Goal: Obtain resource: Obtain resource

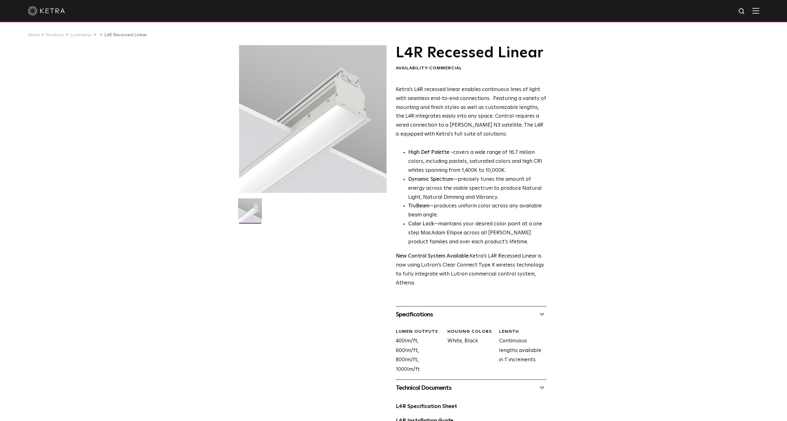
click at [542, 10] on img at bounding box center [755, 11] width 7 height 6
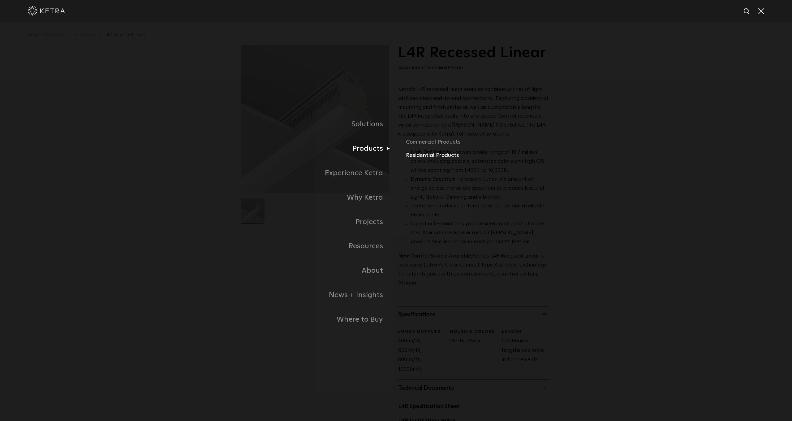
click at [414, 157] on link "Residential Products" at bounding box center [478, 155] width 145 height 9
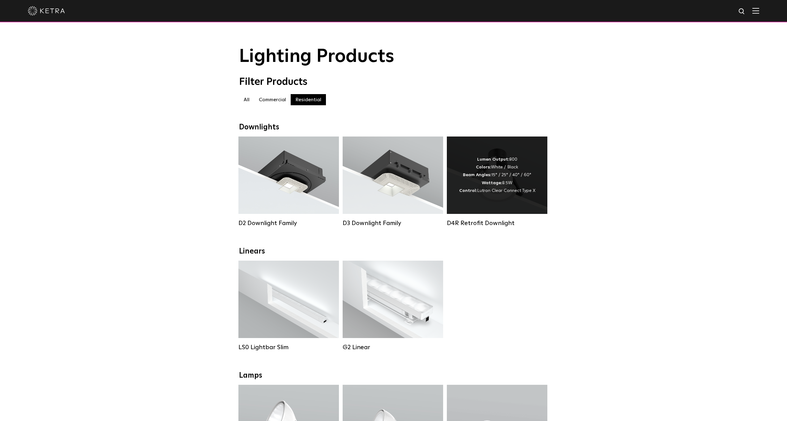
click at [500, 199] on div "Lumen Output: 800 Colors: White / Black Beam Angles: 15° / 25° / 40° / 60° Watt…" at bounding box center [497, 174] width 100 height 77
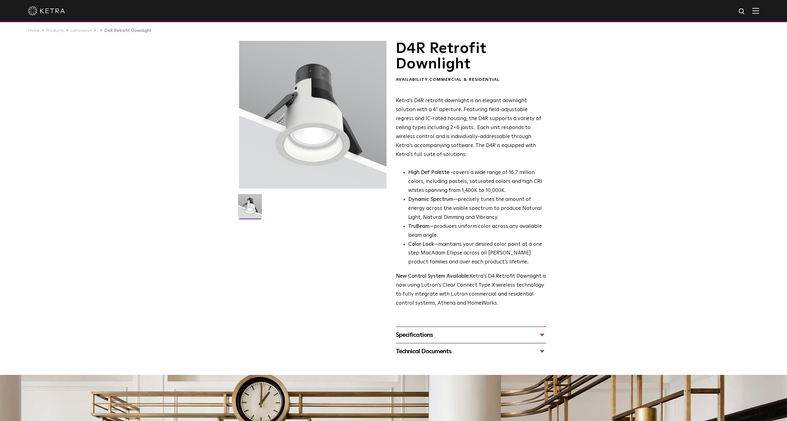
scroll to position [10, 0]
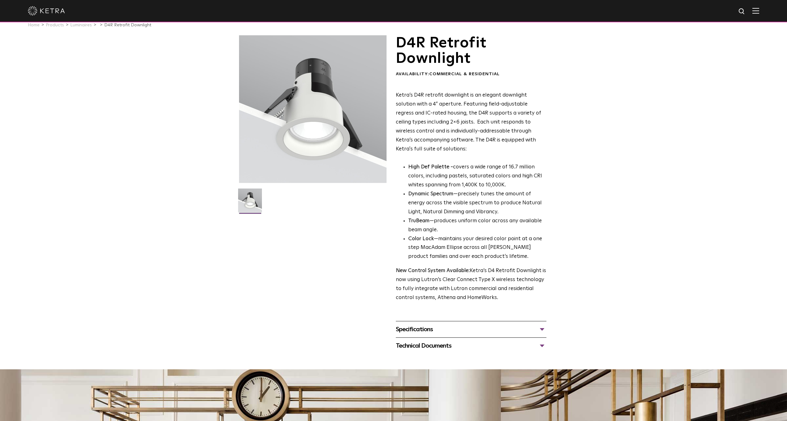
click at [543, 325] on div "Specifications" at bounding box center [471, 329] width 151 height 10
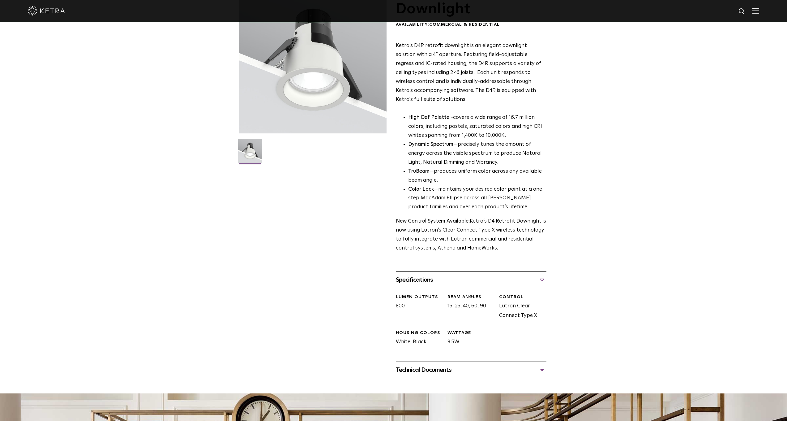
scroll to position [155, 0]
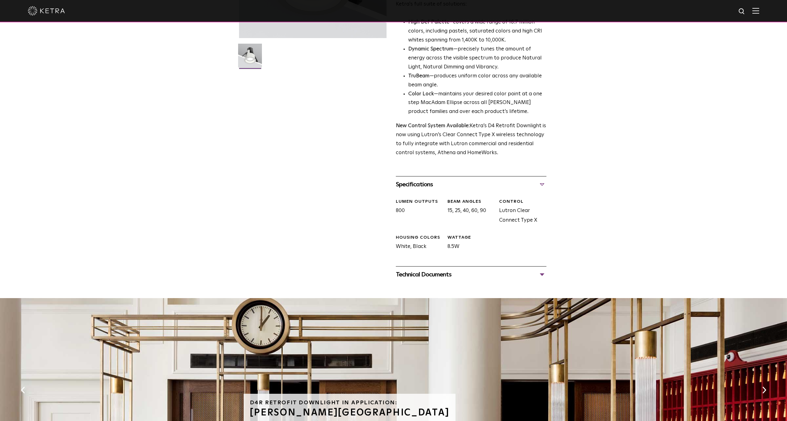
click at [539, 269] on div "Technical Documents" at bounding box center [471, 274] width 151 height 10
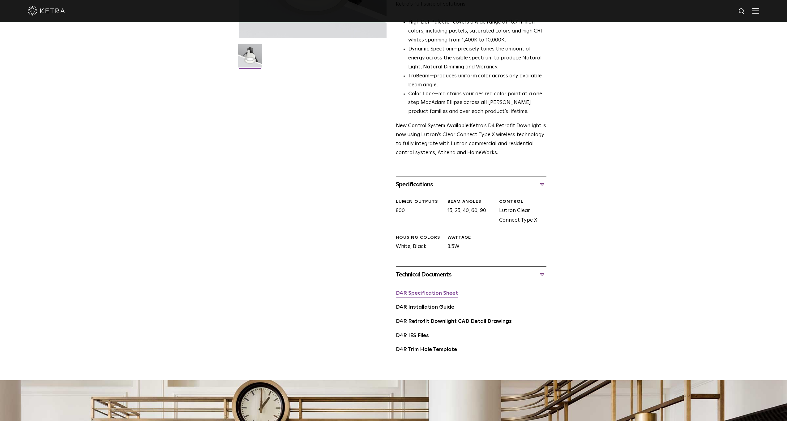
click at [448, 290] on link "D4R Specification Sheet" at bounding box center [427, 292] width 62 height 5
click at [446, 290] on link "D4R Specification Sheet" at bounding box center [427, 292] width 62 height 5
click at [441, 304] on link "D4R Installation Guide" at bounding box center [425, 306] width 58 height 5
